Goal: Navigation & Orientation: Understand site structure

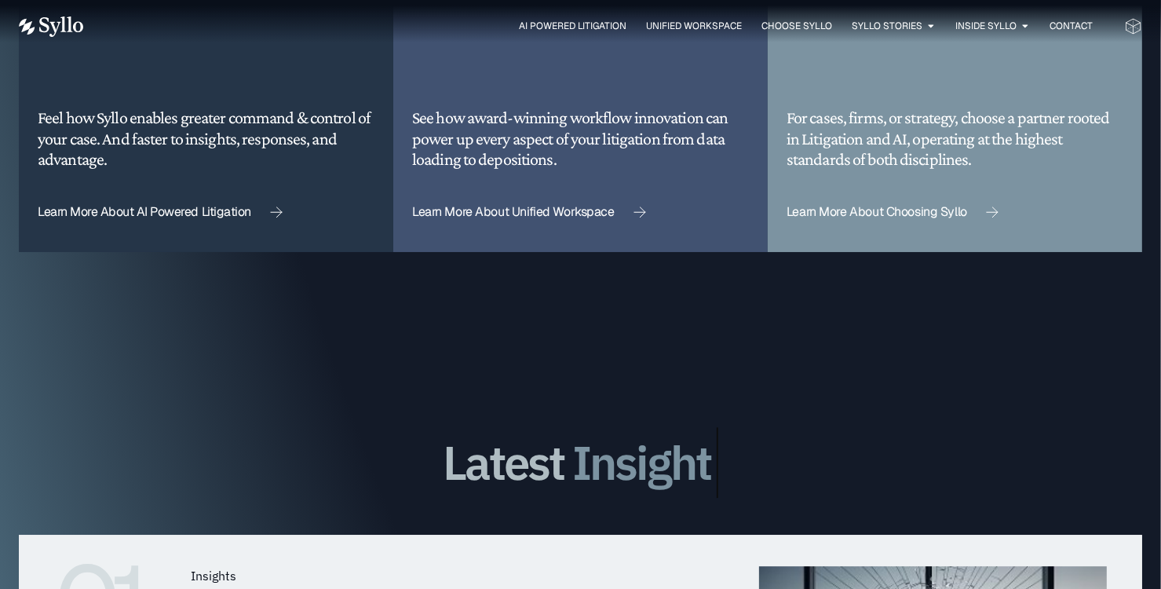
scroll to position [4274, 0]
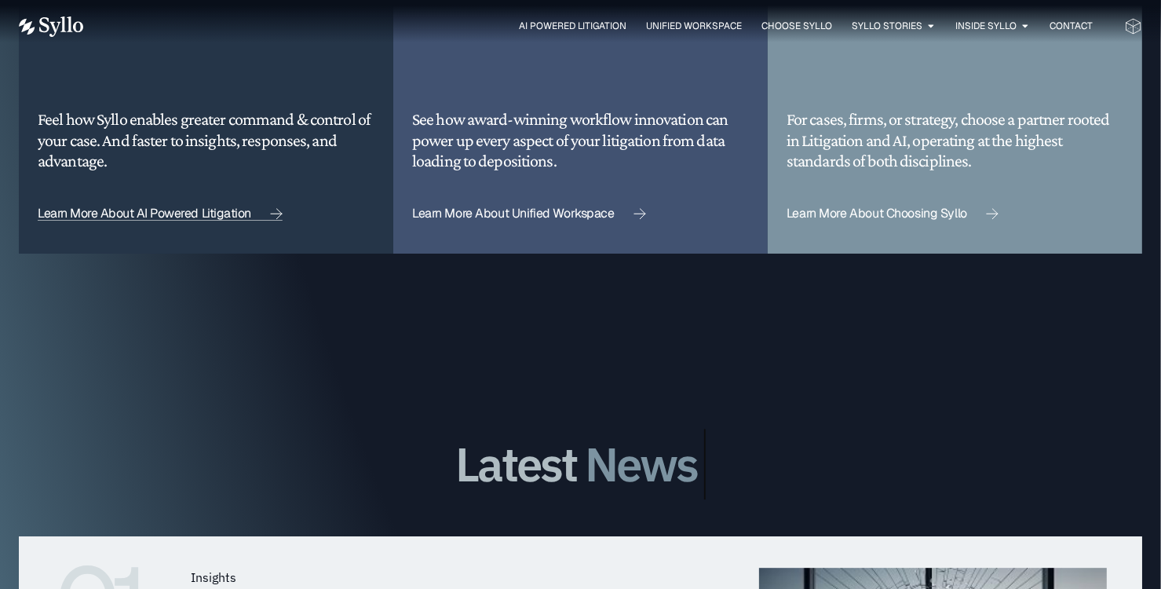
click at [163, 207] on span "Learn More About AI Powered Litigation" at bounding box center [145, 213] width 214 height 13
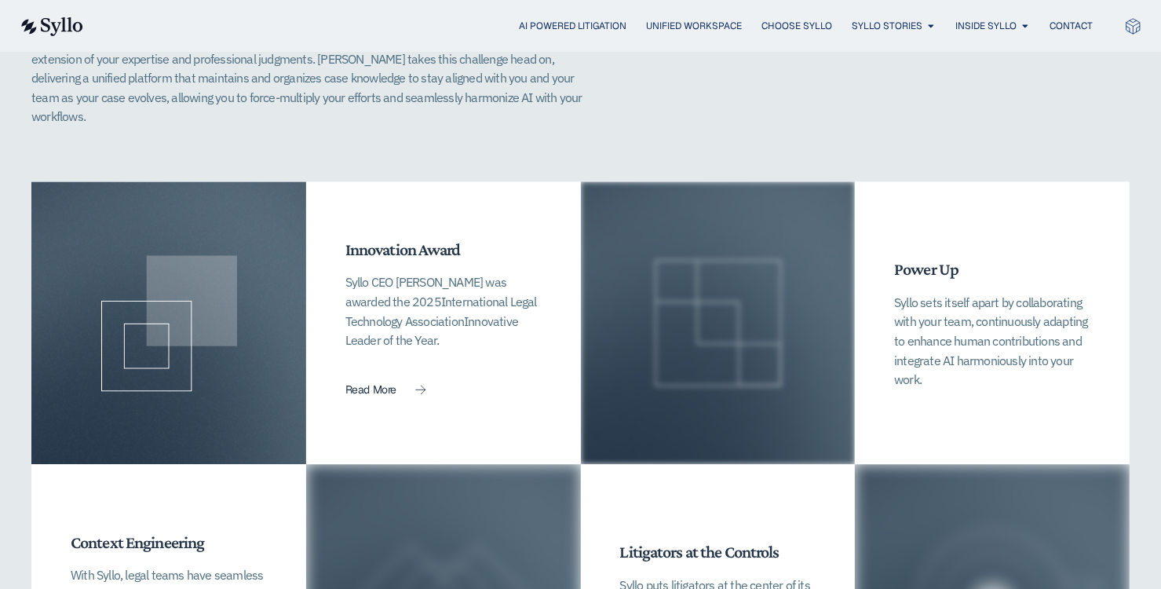
scroll to position [3385, 0]
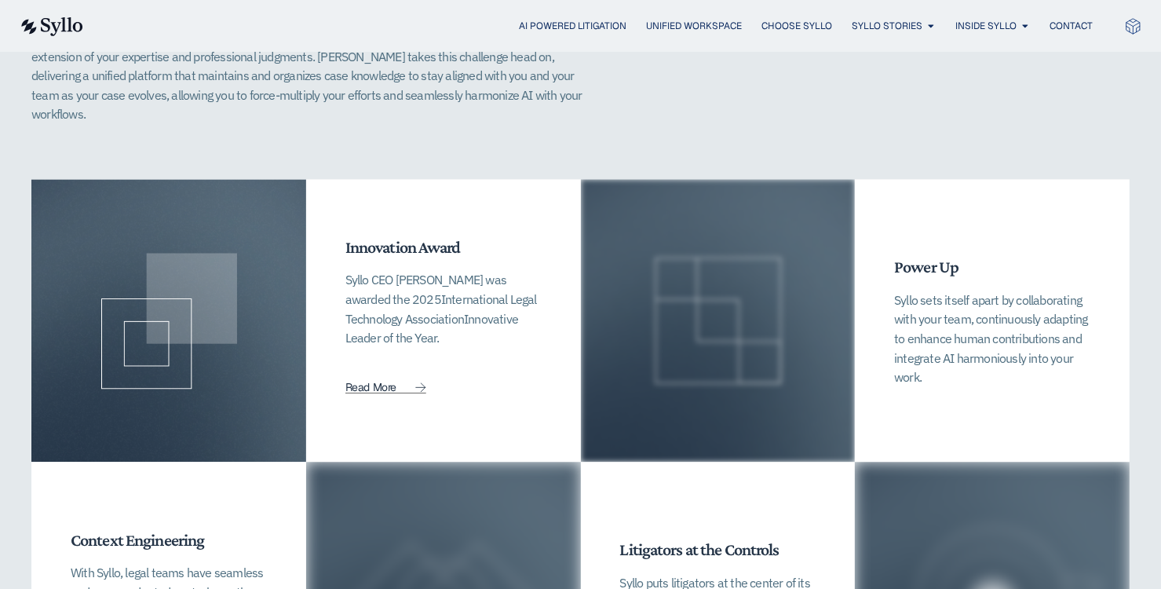
click at [395, 382] on span "Read More" at bounding box center [370, 387] width 51 height 11
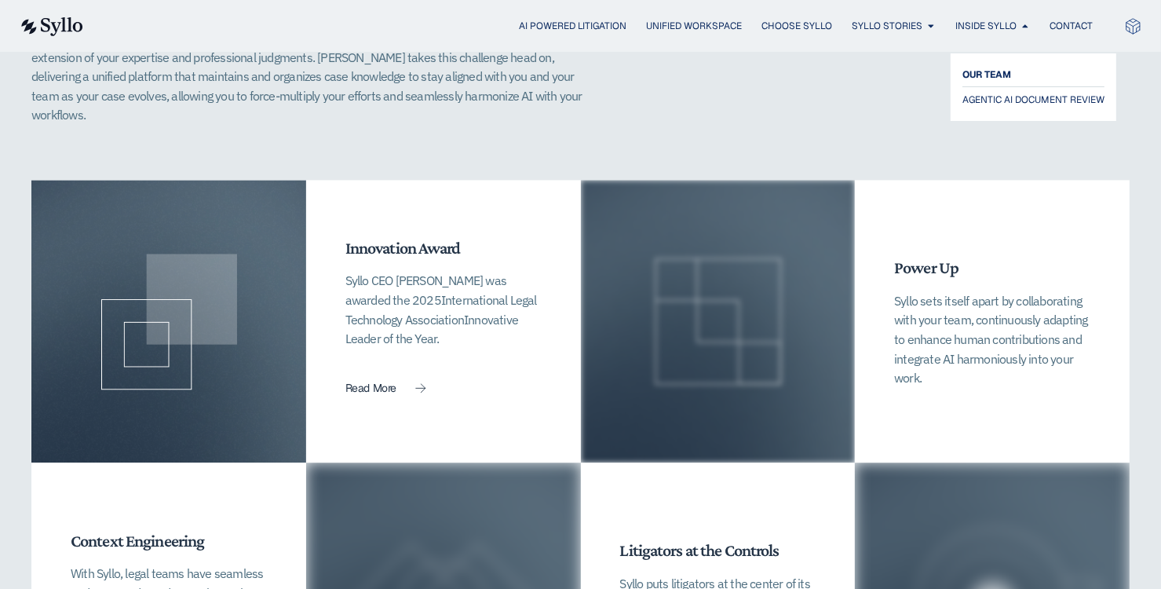
click at [977, 82] on span "OUR TEAM" at bounding box center [987, 74] width 49 height 19
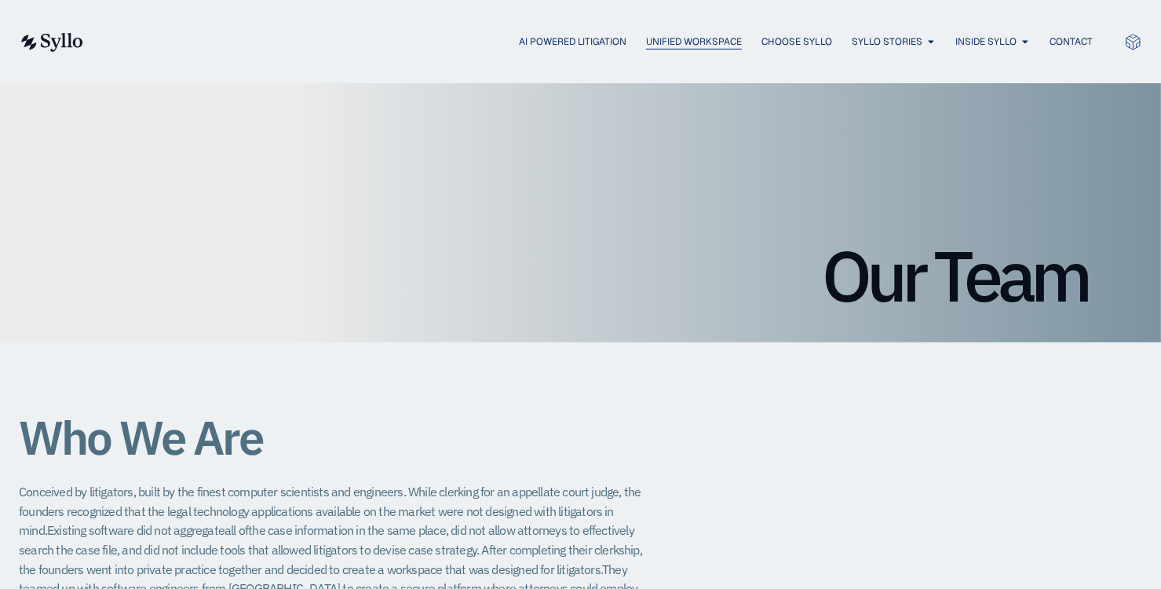
click at [661, 43] on span "Unified Workspace" at bounding box center [694, 42] width 96 height 14
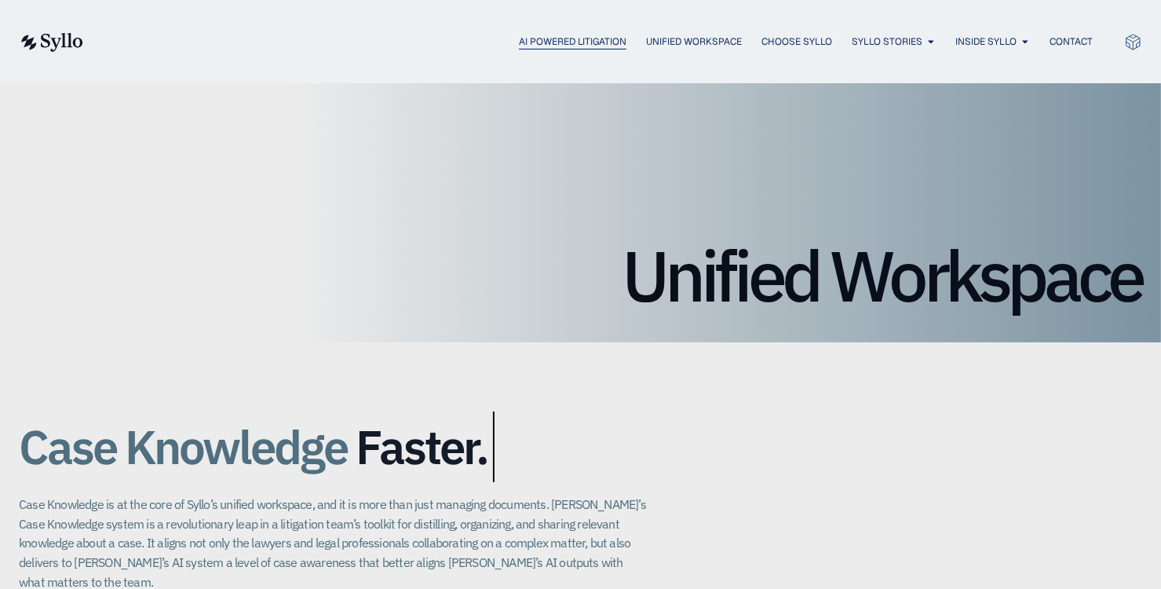
click at [532, 46] on span "AI Powered Litigation" at bounding box center [573, 42] width 108 height 14
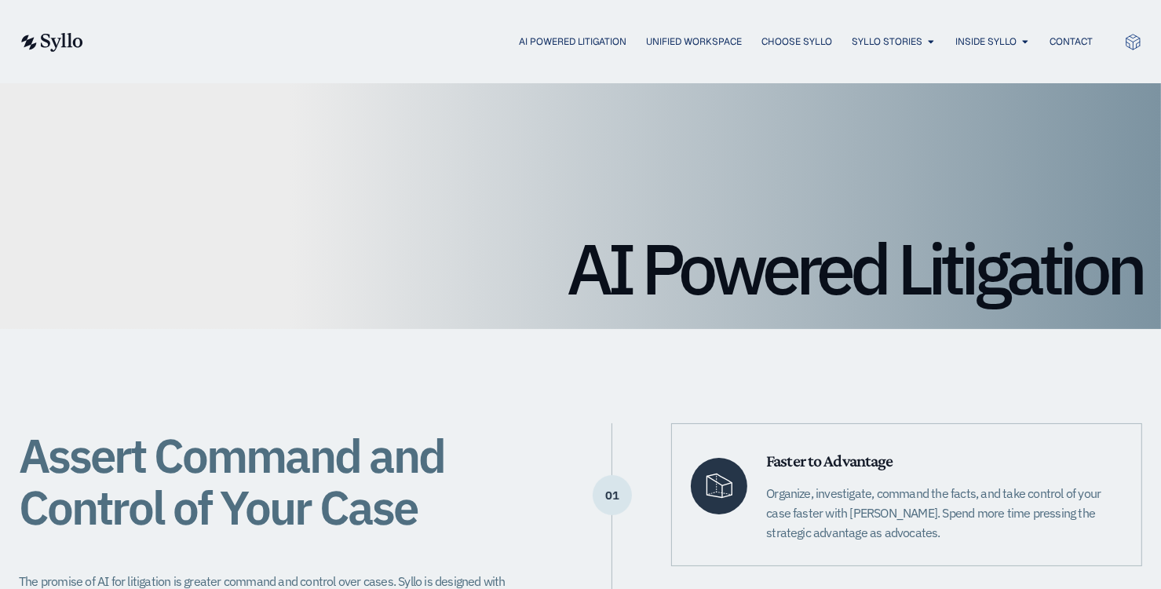
scroll to position [3, 0]
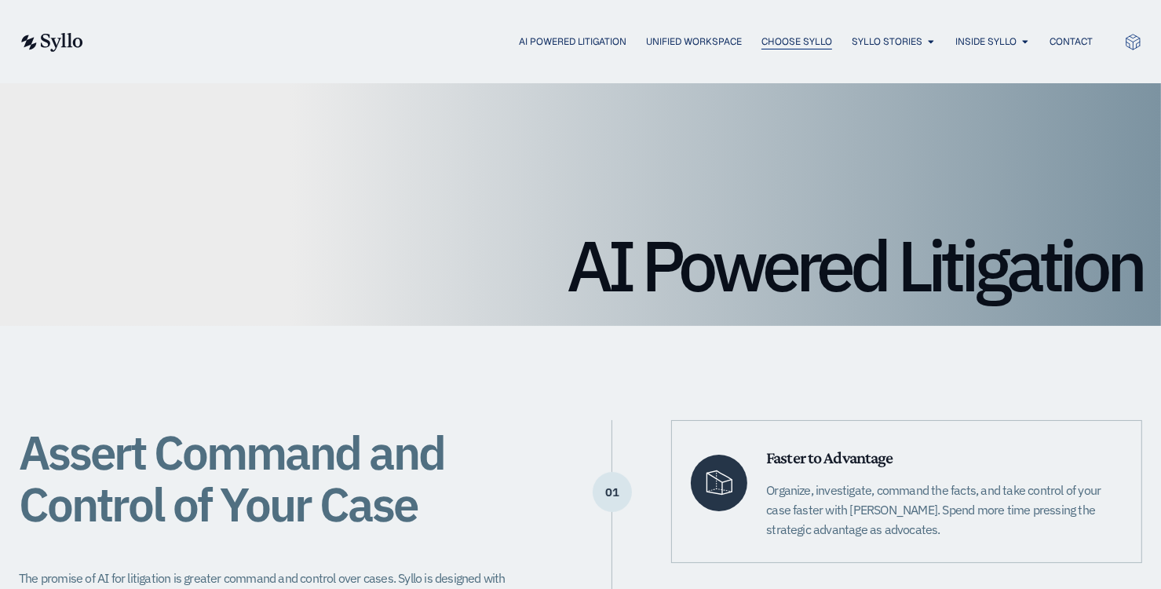
click at [784, 37] on span "Choose Syllo" at bounding box center [797, 42] width 71 height 14
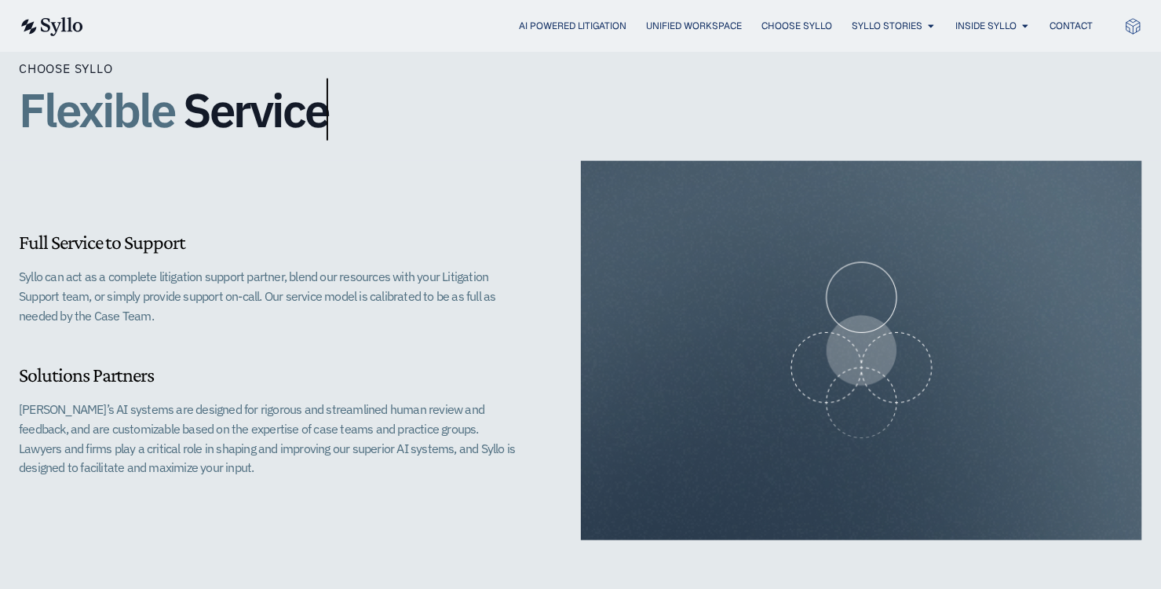
scroll to position [1394, 0]
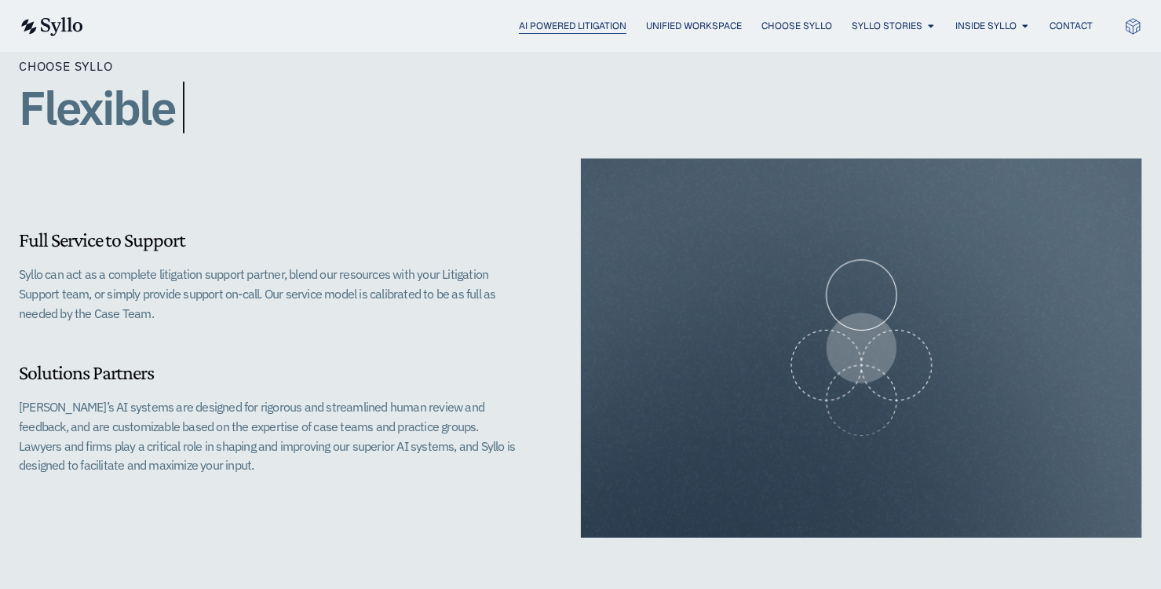
click at [537, 26] on span "AI Powered Litigation" at bounding box center [573, 26] width 108 height 14
